Goal: Book appointment/travel/reservation

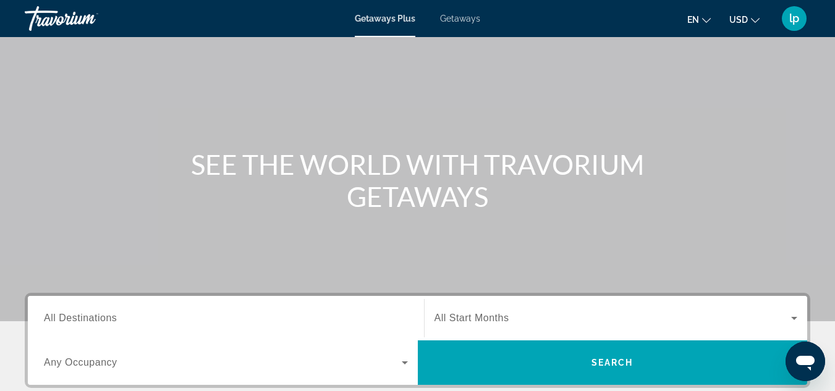
scroll to position [185, 0]
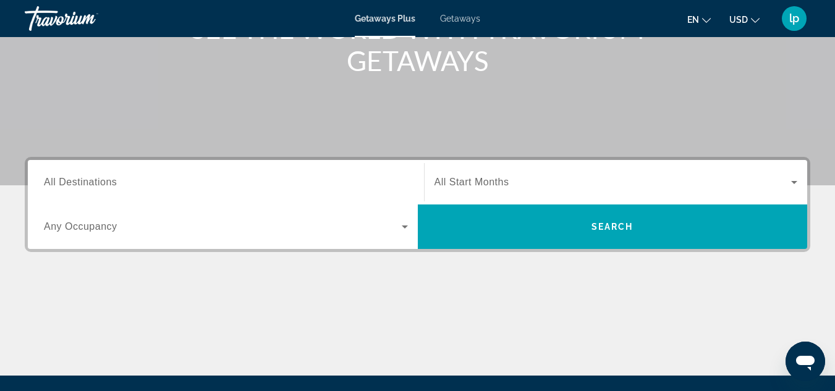
click at [193, 182] on input "Destination All Destinations" at bounding box center [226, 182] width 364 height 15
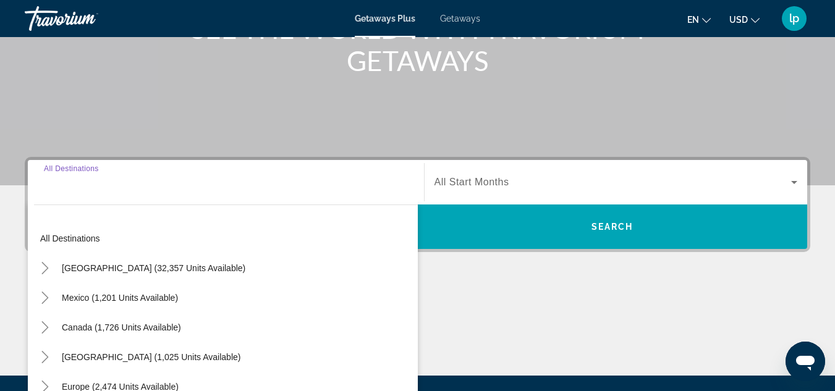
scroll to position [302, 0]
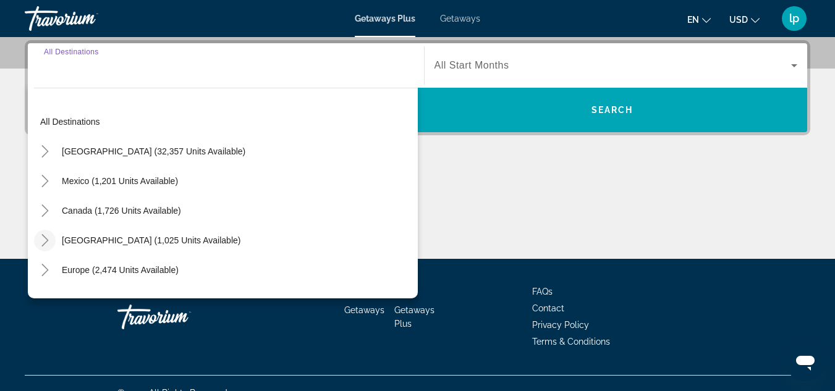
click at [44, 235] on icon "Toggle Caribbean & Atlantic Islands (1,025 units available)" at bounding box center [45, 240] width 12 height 12
click at [469, 20] on span "Getaways" at bounding box center [460, 19] width 40 height 10
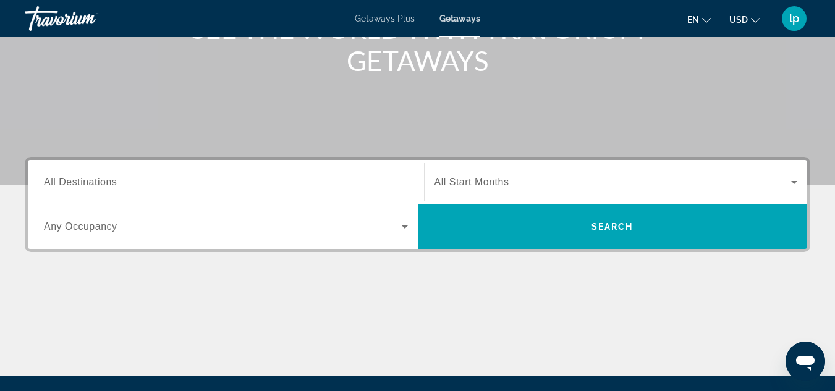
click at [225, 180] on input "Destination All Destinations" at bounding box center [226, 182] width 364 height 15
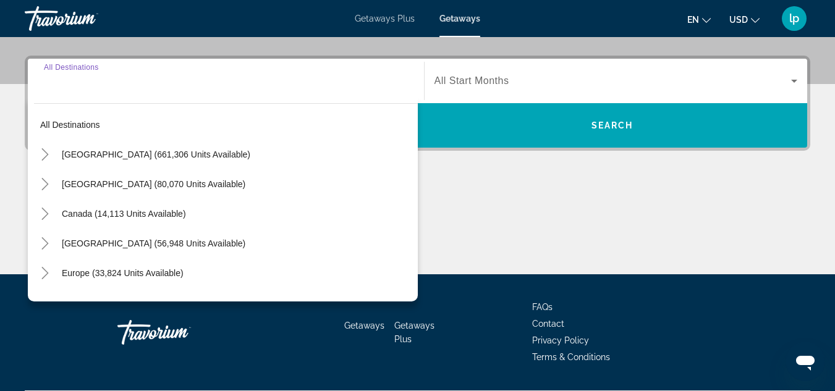
scroll to position [302, 0]
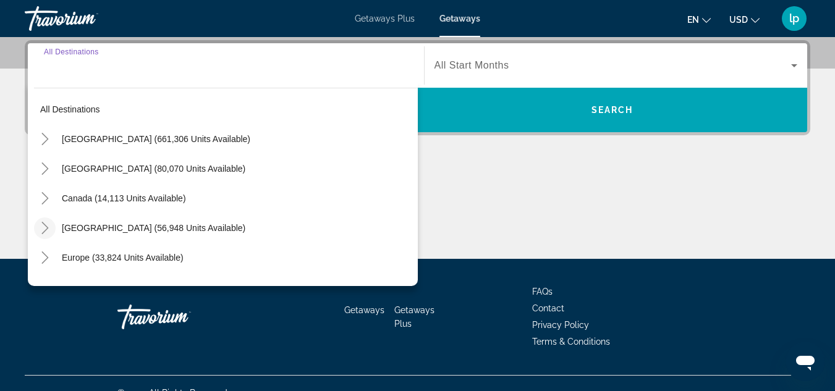
click at [50, 224] on icon "Toggle Caribbean & Atlantic Islands (56,948 units available)" at bounding box center [45, 228] width 12 height 12
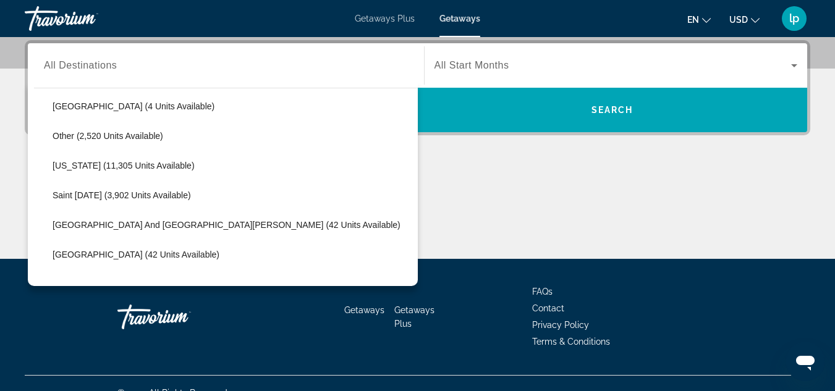
scroll to position [372, 0]
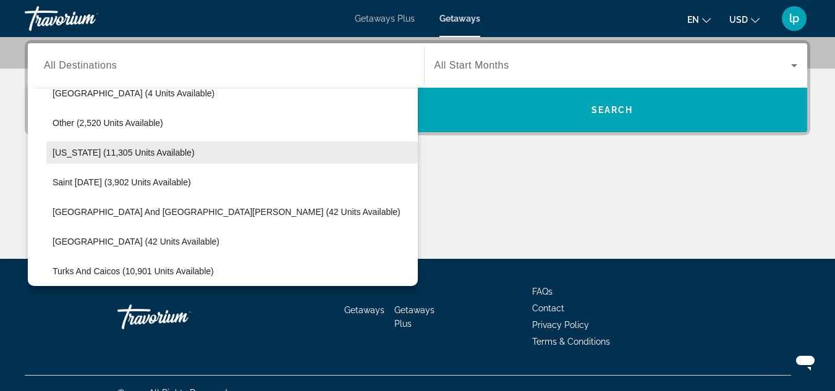
click at [166, 149] on span "[US_STATE] (11,305 units available)" at bounding box center [124, 153] width 142 height 10
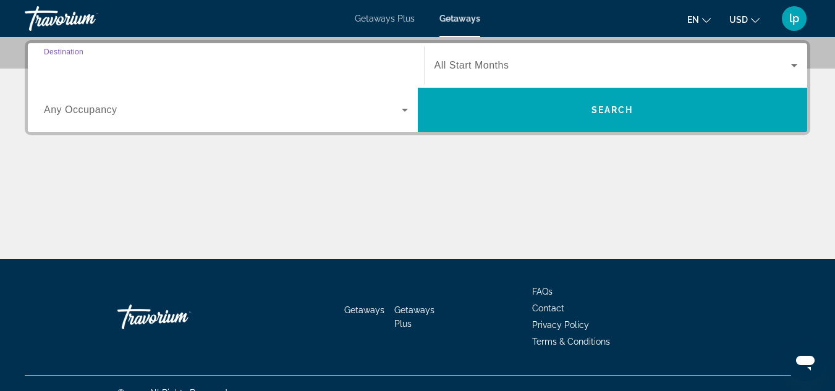
type input "**********"
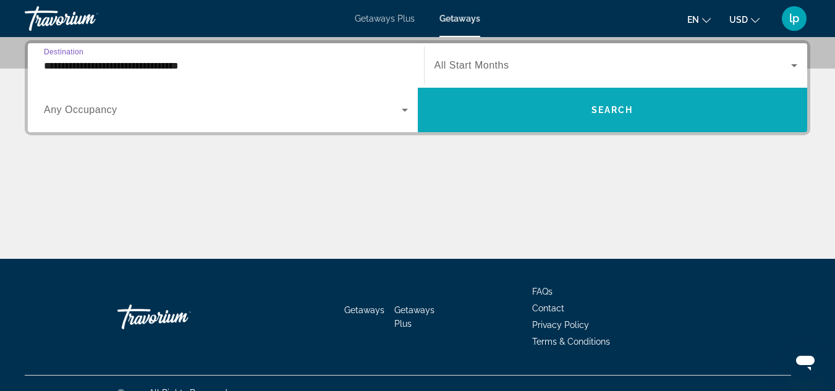
click at [516, 95] on span "Search widget" at bounding box center [613, 110] width 390 height 30
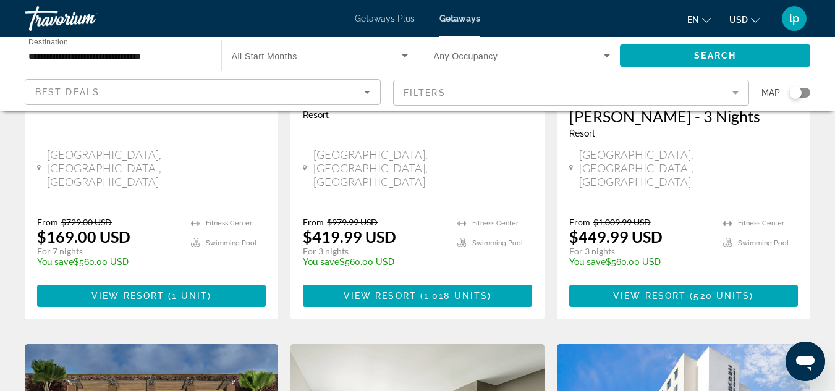
scroll to position [309, 0]
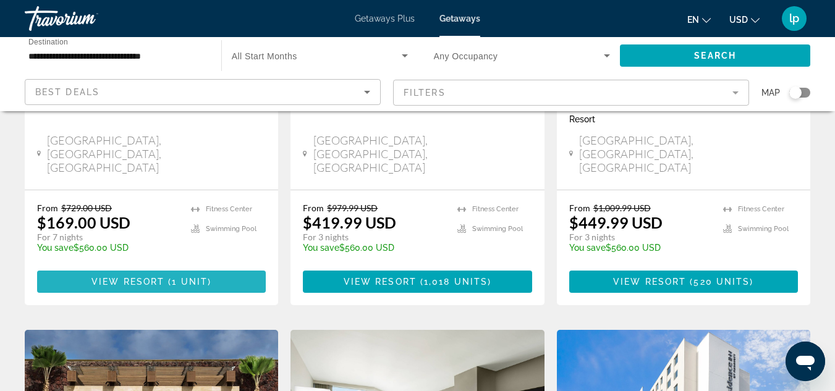
click at [205, 277] on span "1 unit" at bounding box center [190, 282] width 36 height 10
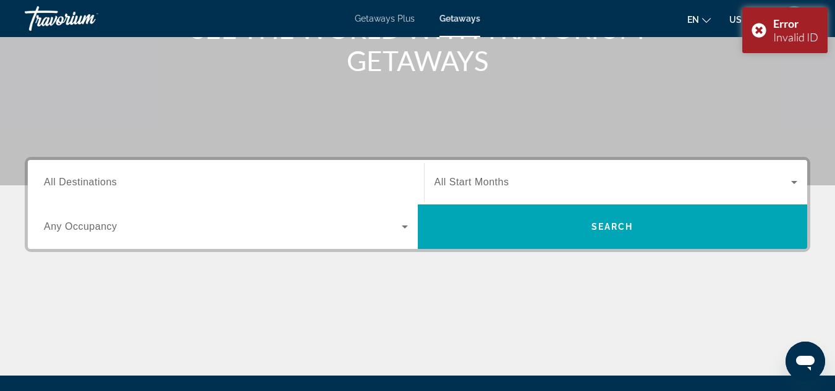
click at [298, 182] on input "Destination All Destinations" at bounding box center [226, 182] width 364 height 15
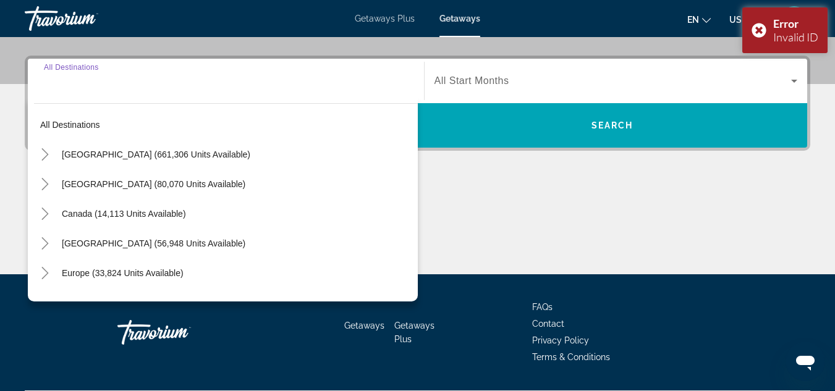
scroll to position [302, 0]
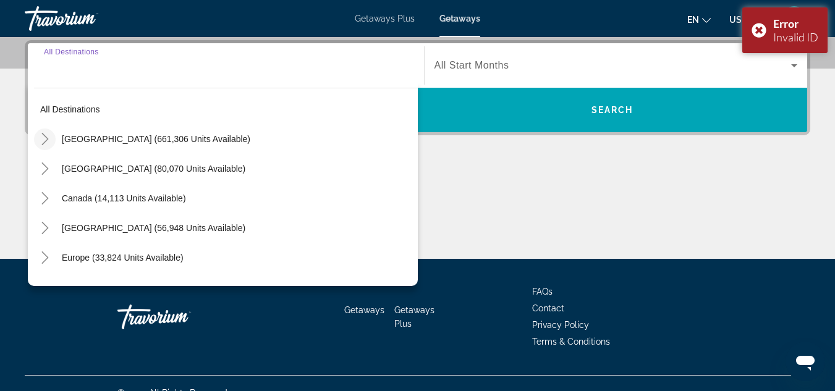
click at [49, 141] on icon "Toggle United States (661,306 units available)" at bounding box center [45, 139] width 12 height 12
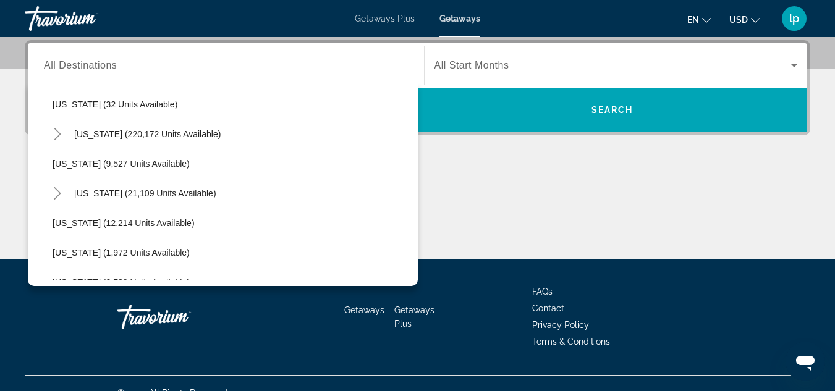
scroll to position [221, 0]
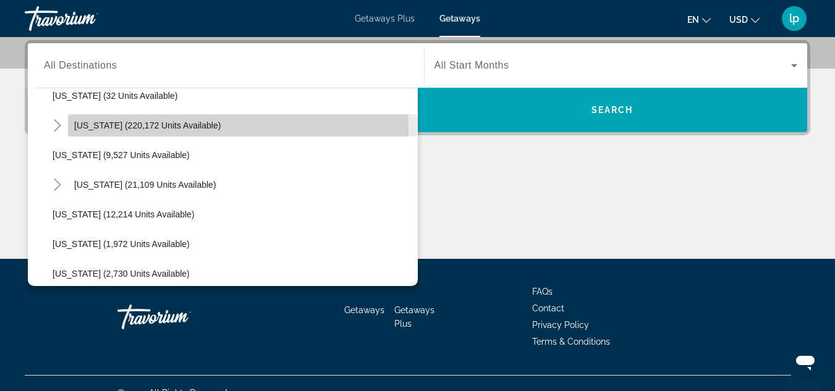
click at [169, 128] on span "[US_STATE] (220,172 units available)" at bounding box center [147, 125] width 146 height 10
type input "**********"
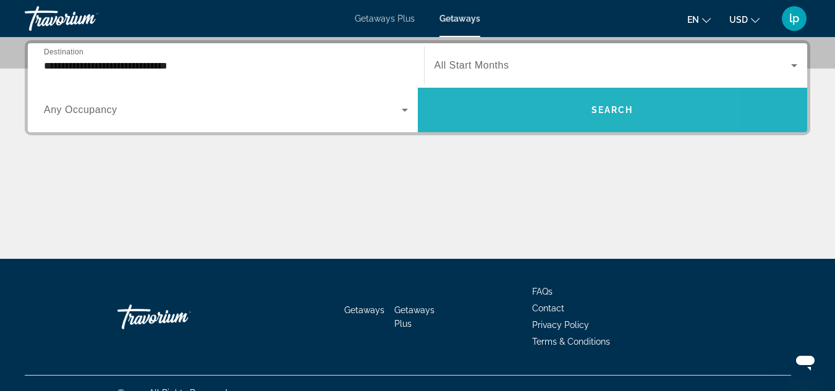
click at [539, 120] on span "Search widget" at bounding box center [613, 110] width 390 height 30
